Goal: Transaction & Acquisition: Download file/media

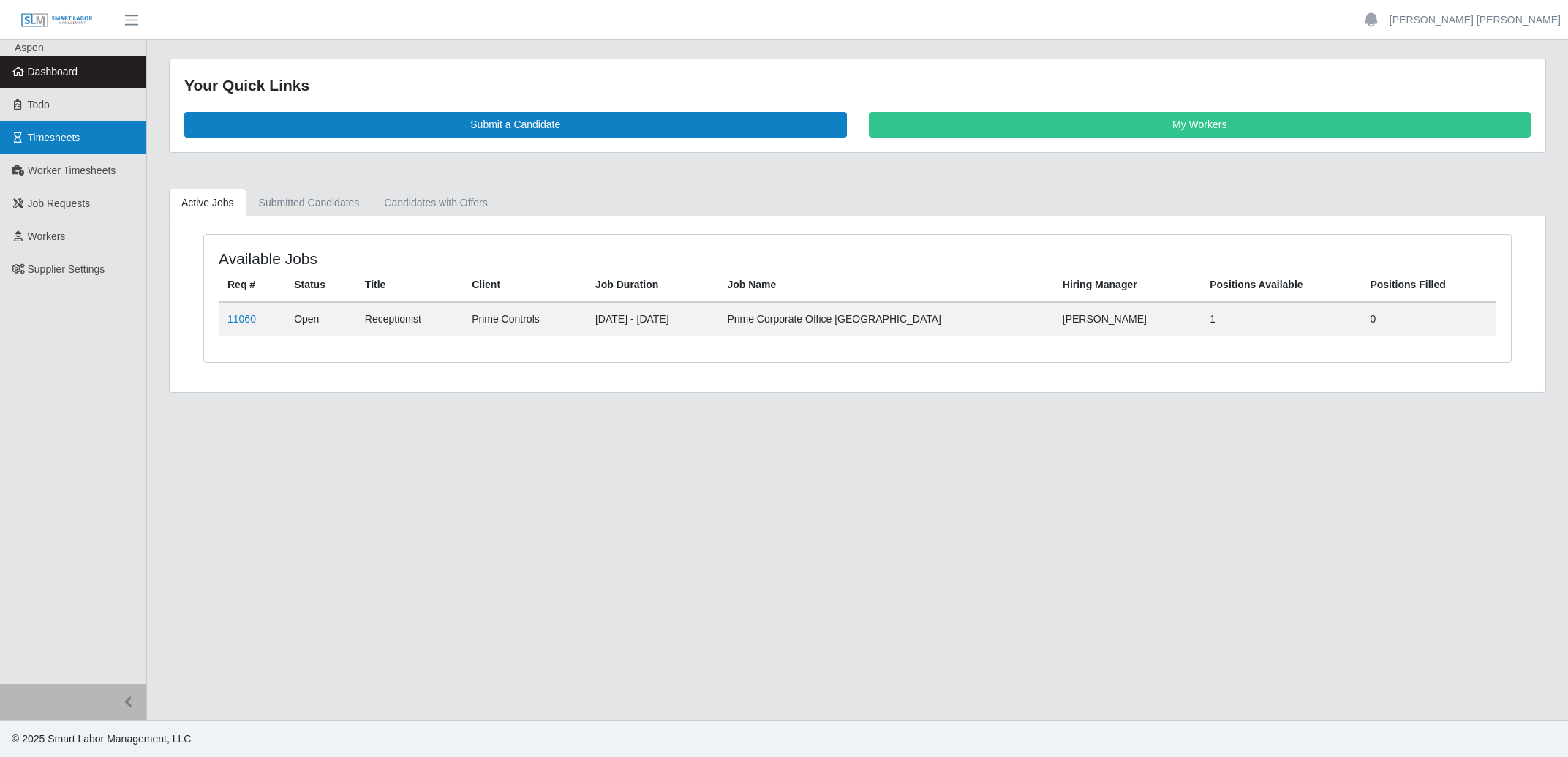
click at [75, 129] on link "Timesheets" at bounding box center [73, 138] width 146 height 33
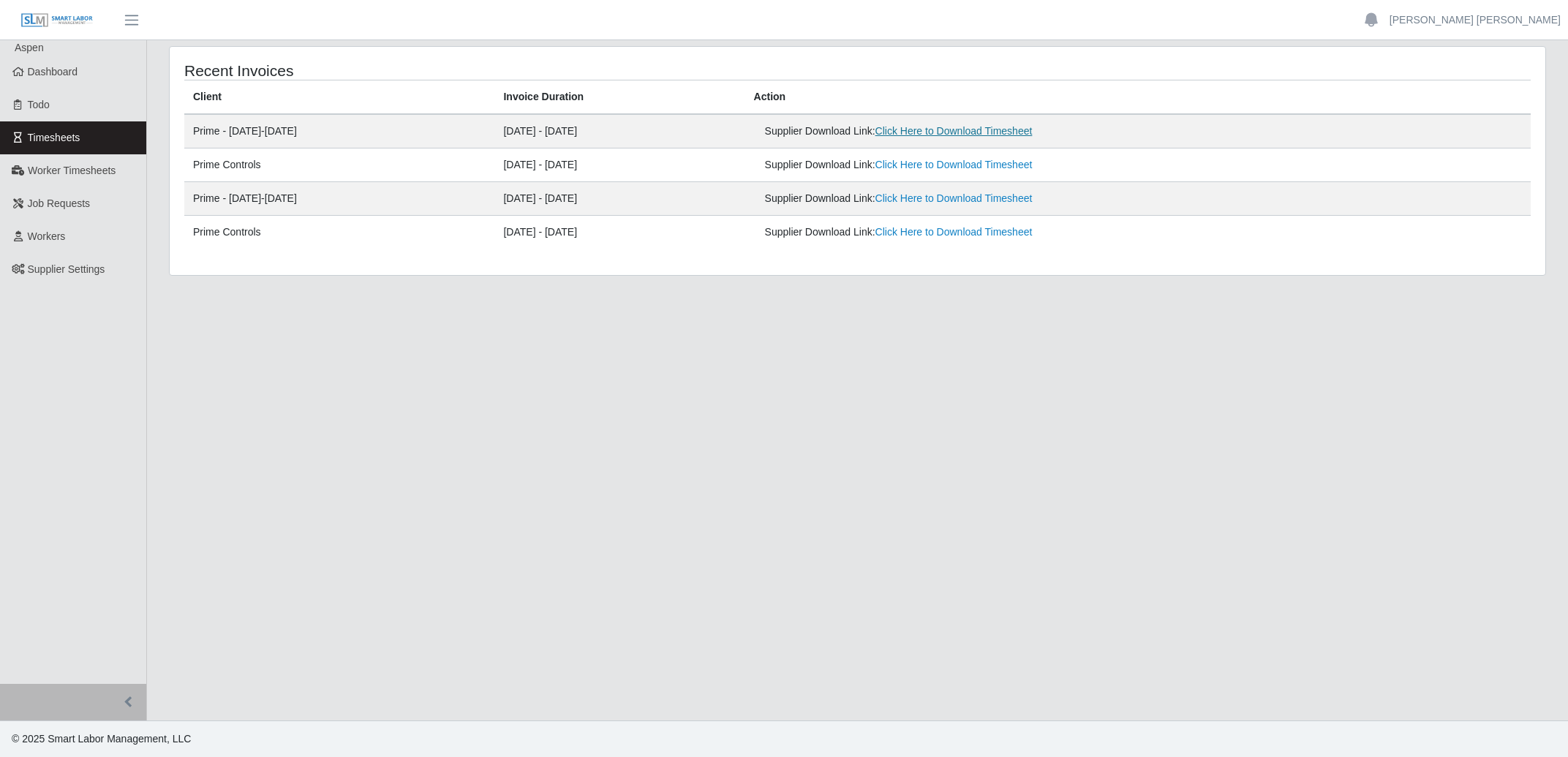
click at [980, 134] on link "Click Here to Download Timesheet" at bounding box center [953, 131] width 157 height 12
click at [980, 166] on link "Click Here to Download Timesheet" at bounding box center [953, 165] width 157 height 12
click at [1223, 54] on div "Recent Invoices Client Invoice Duration Action Prime - Monday-Sunday 08/18/2025…" at bounding box center [857, 161] width 1375 height 228
click at [72, 76] on span "Dashboard" at bounding box center [53, 71] width 51 height 12
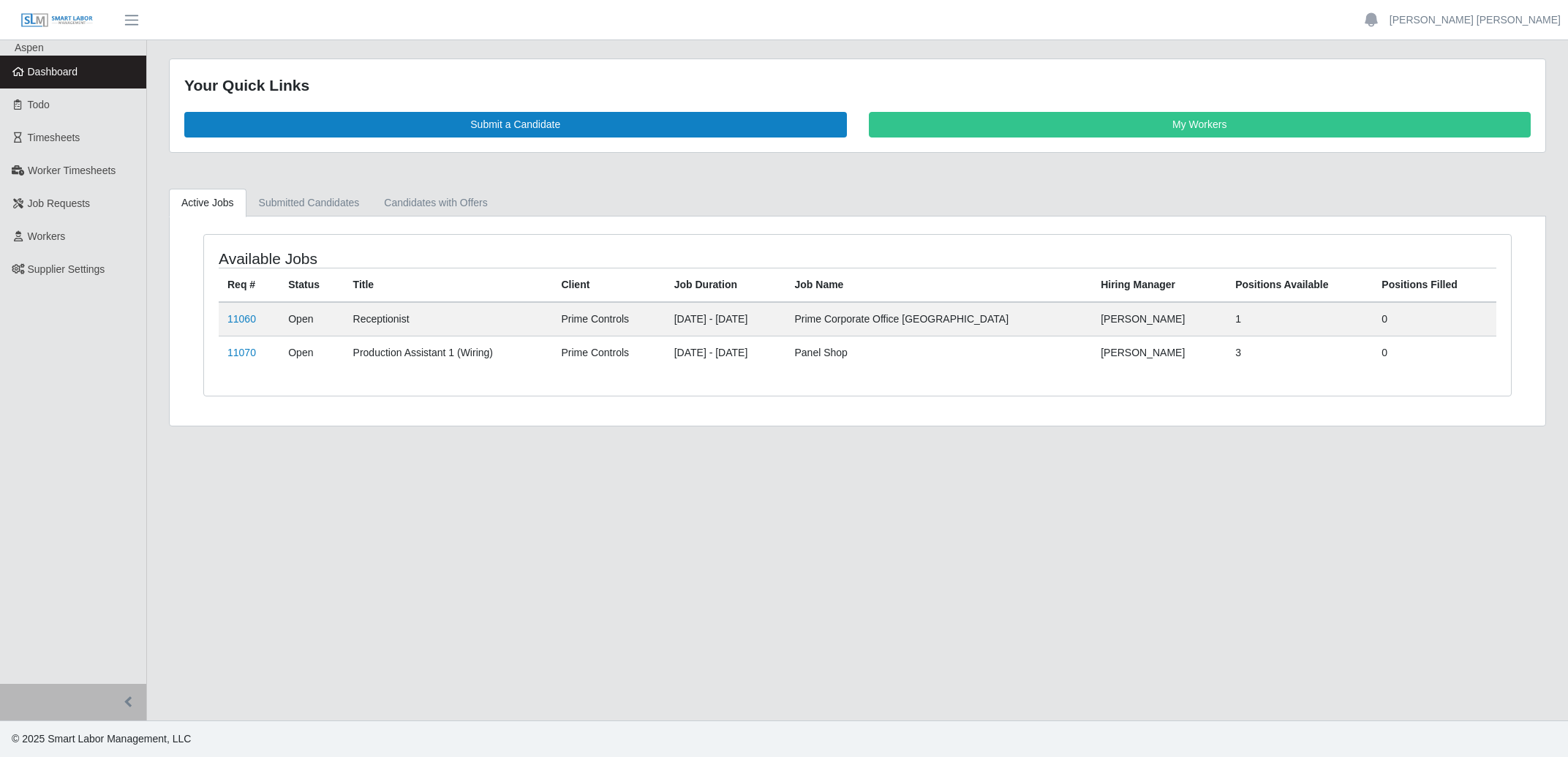
click at [715, 568] on main "Your Quick Links Submit a Candidate My Workers Active Jobs Submitted Candidates…" at bounding box center [857, 380] width 1420 height 680
